Goal: Task Accomplishment & Management: Complete application form

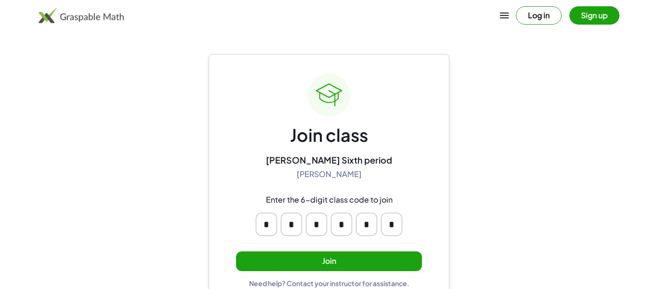
click at [264, 225] on input "*" at bounding box center [266, 223] width 21 height 23
click at [272, 227] on input "*" at bounding box center [266, 223] width 21 height 23
type input "*"
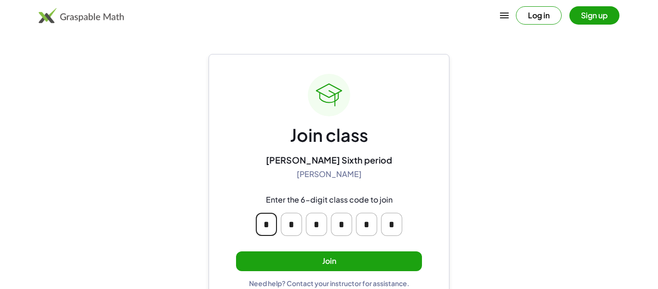
type input "*"
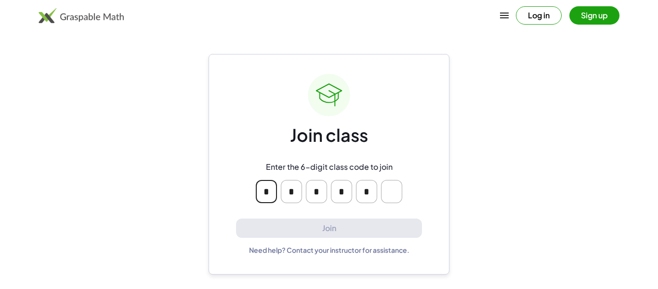
type input "*"
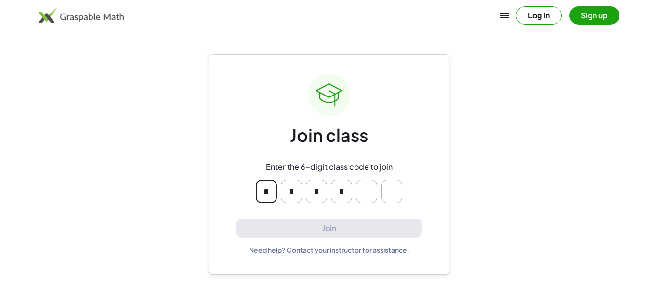
type input "*"
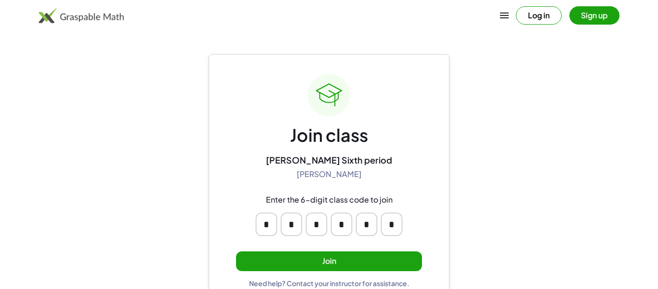
click at [355, 261] on button "Join" at bounding box center [329, 261] width 186 height 20
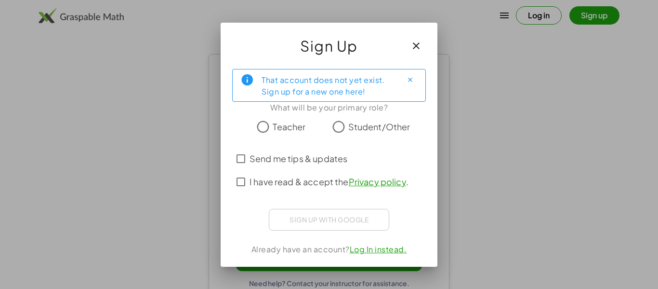
click at [368, 124] on span "Student/Other" at bounding box center [379, 126] width 62 height 13
click at [417, 45] on icon "button" at bounding box center [416, 46] width 12 height 12
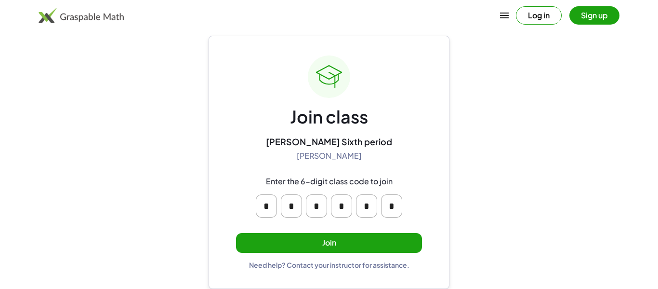
scroll to position [17, 0]
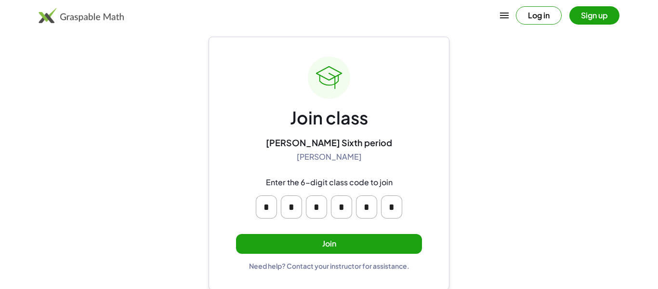
click at [403, 245] on button "Join" at bounding box center [329, 244] width 186 height 20
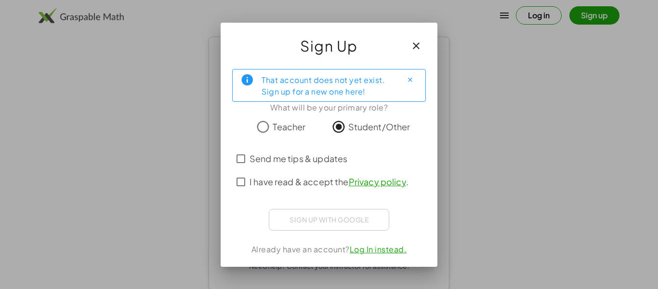
click at [267, 162] on span "Send me tips & updates" at bounding box center [299, 158] width 98 height 13
click at [278, 180] on span "I have read & accept the Privacy policy ." at bounding box center [329, 181] width 159 height 13
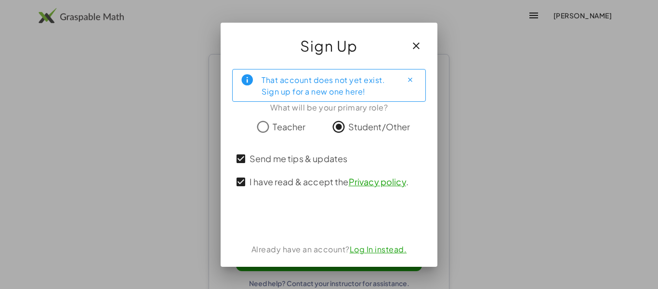
scroll to position [17, 0]
